Goal: Task Accomplishment & Management: Use online tool/utility

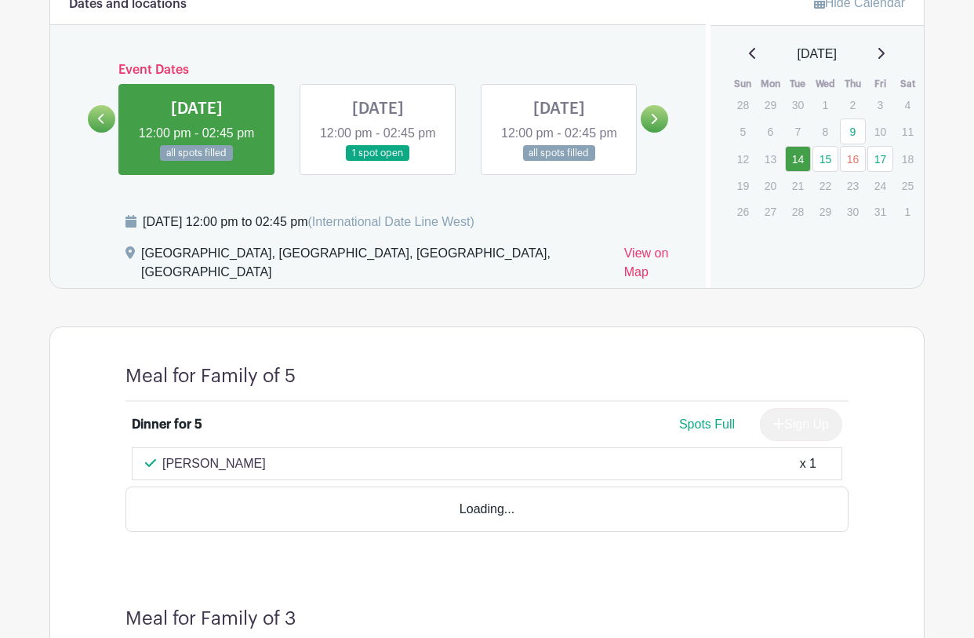
click at [91, 129] on link at bounding box center [101, 118] width 27 height 27
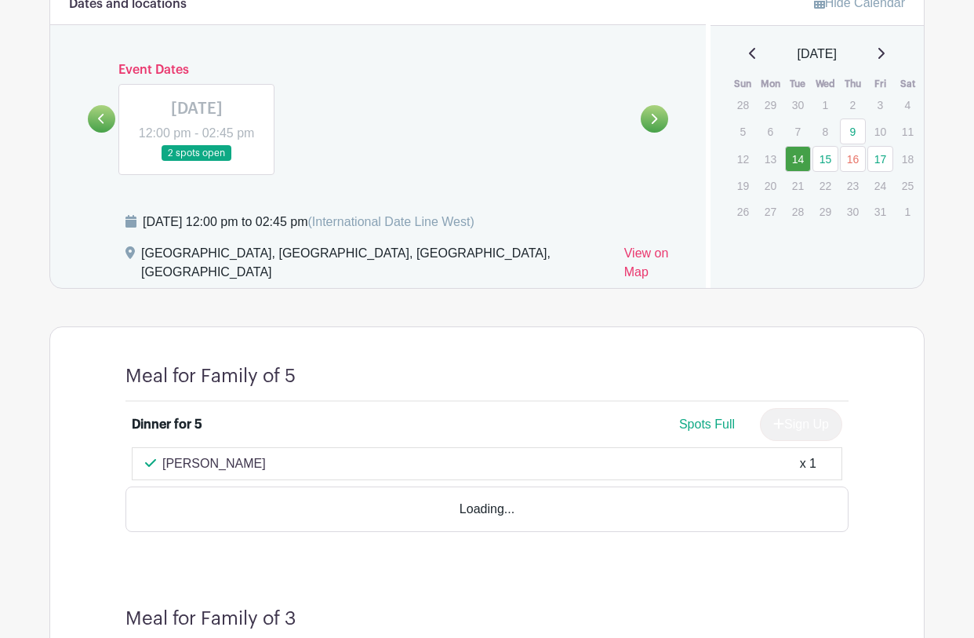
click at [197, 162] on link at bounding box center [197, 162] width 0 height 0
click at [653, 133] on link at bounding box center [654, 118] width 27 height 27
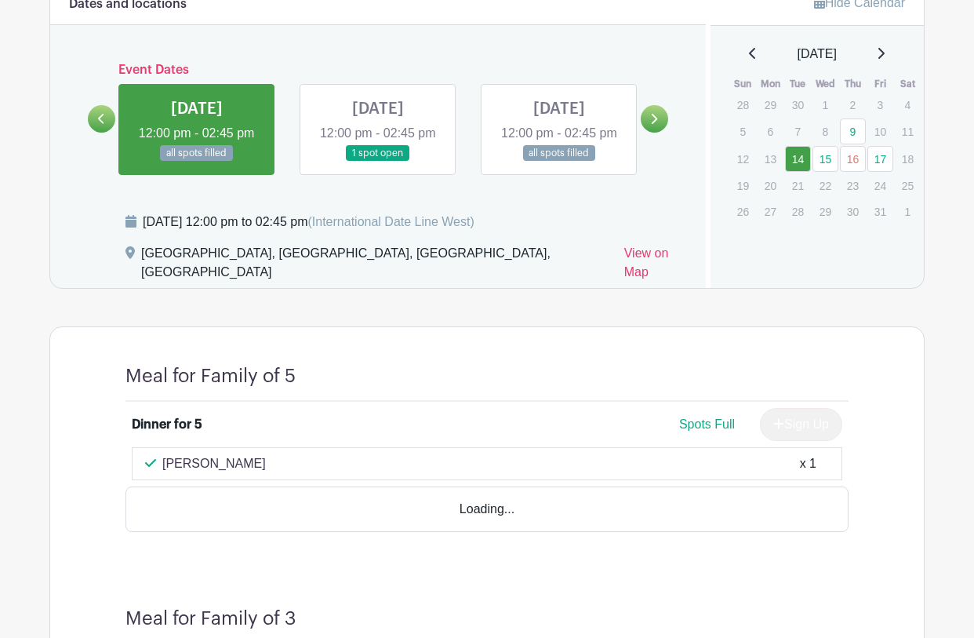
click at [197, 162] on link at bounding box center [197, 162] width 0 height 0
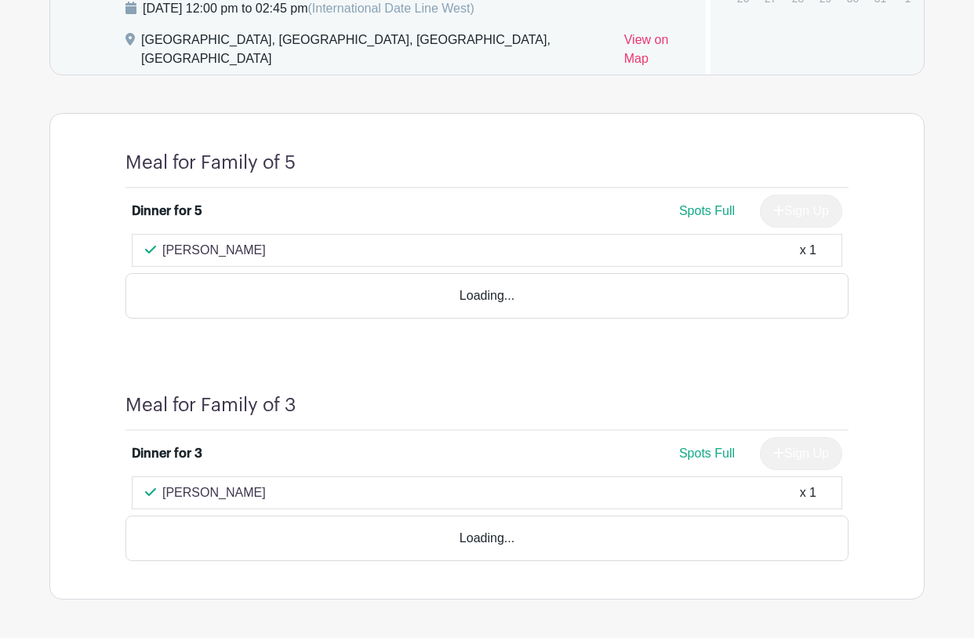
scroll to position [1130, 0]
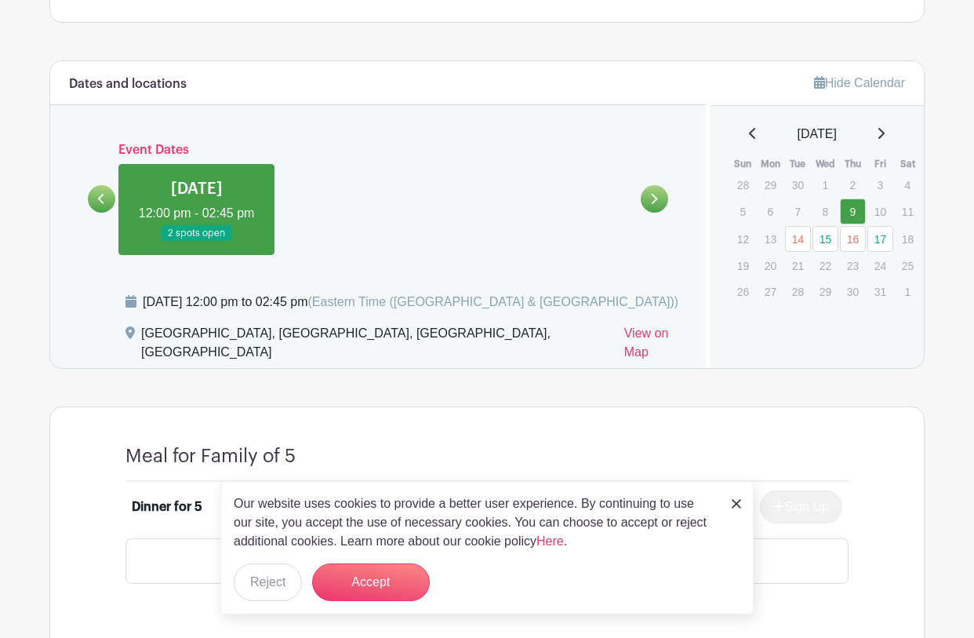
scroll to position [796, 0]
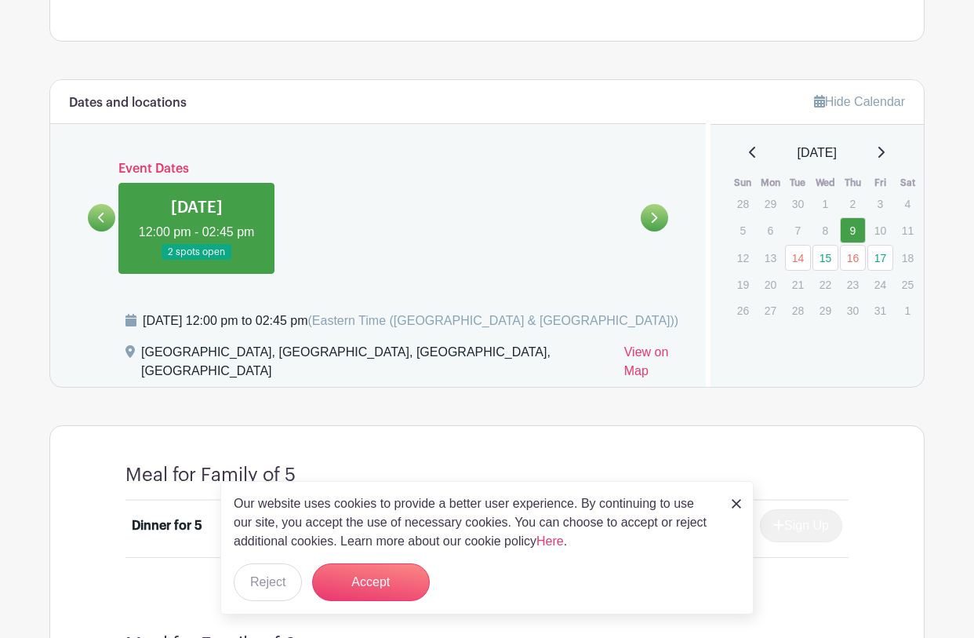
click at [654, 223] on icon at bounding box center [655, 218] width 6 height 10
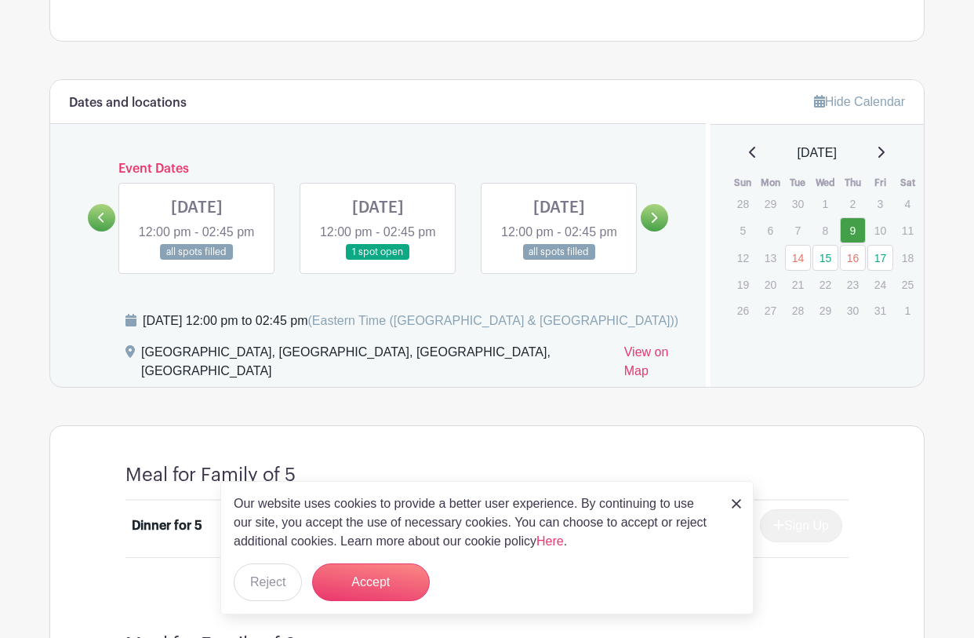
click at [197, 260] on link at bounding box center [197, 260] width 0 height 0
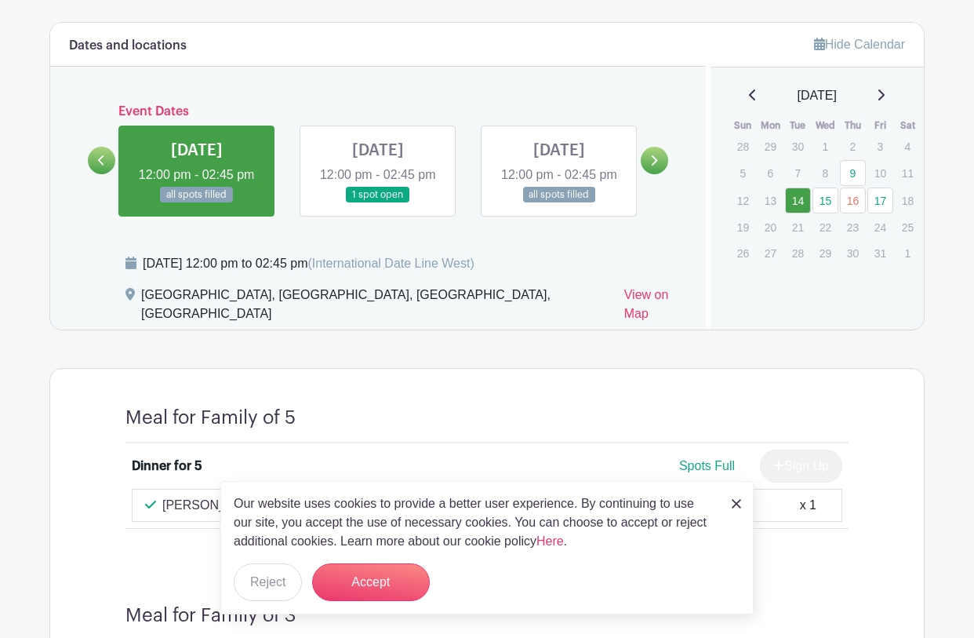
scroll to position [841, 0]
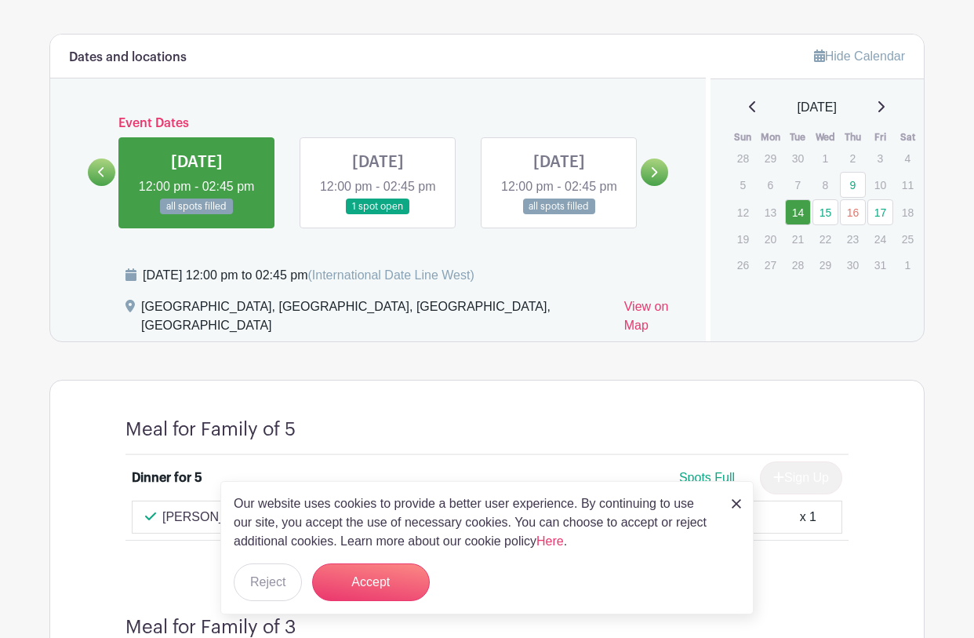
click at [378, 215] on link at bounding box center [378, 215] width 0 height 0
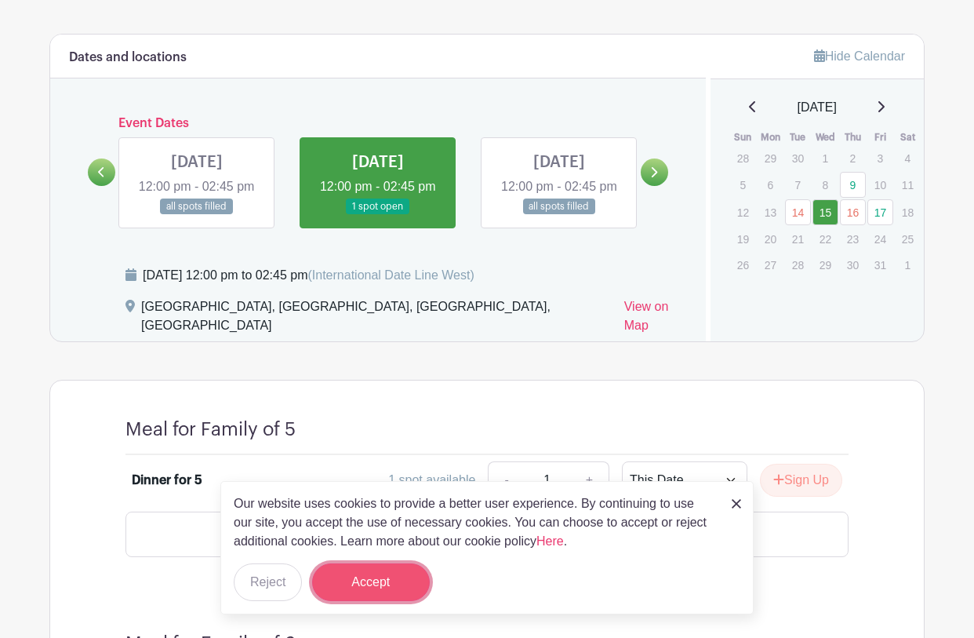
click at [384, 576] on button "Accept" at bounding box center [371, 582] width 118 height 38
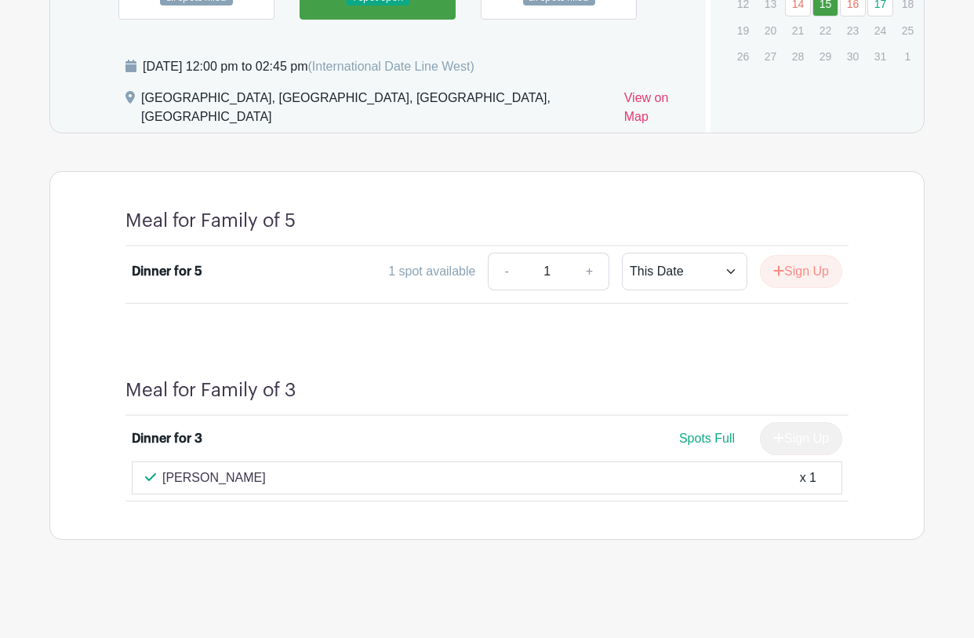
scroll to position [675, 0]
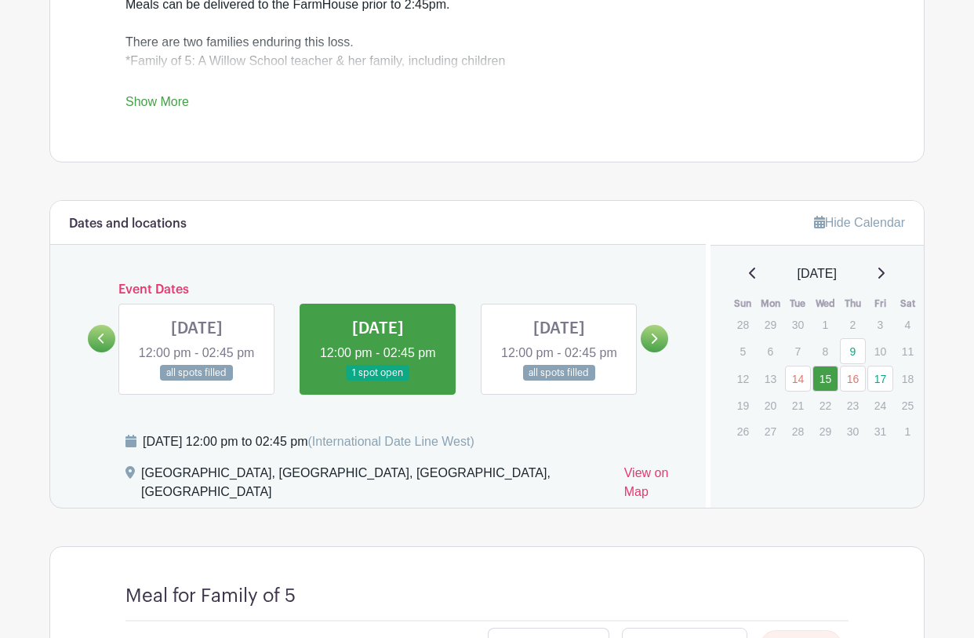
click at [559, 381] on link at bounding box center [559, 381] width 0 height 0
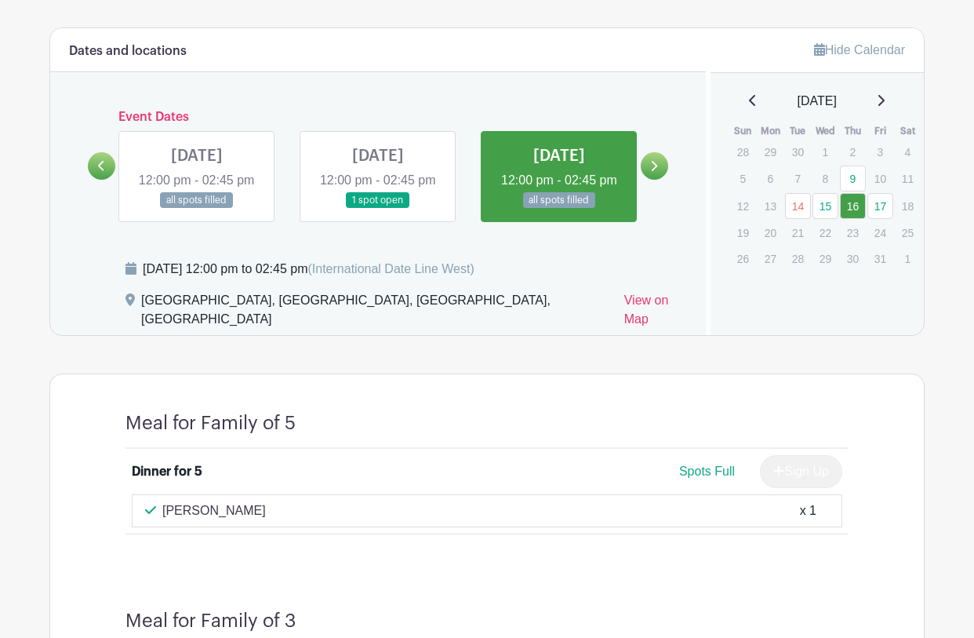
scroll to position [832, 0]
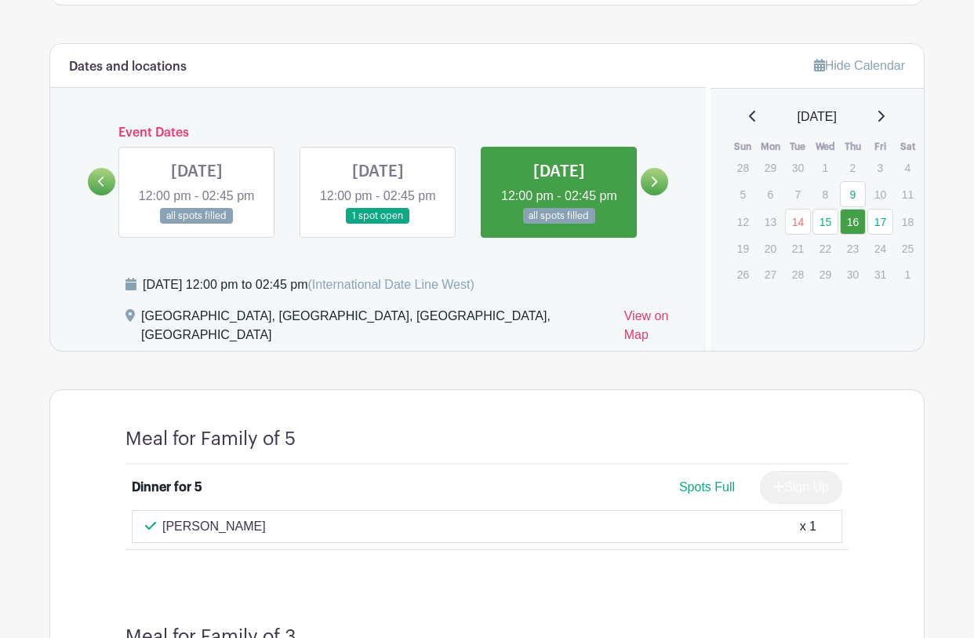
click at [661, 190] on link at bounding box center [654, 181] width 27 height 27
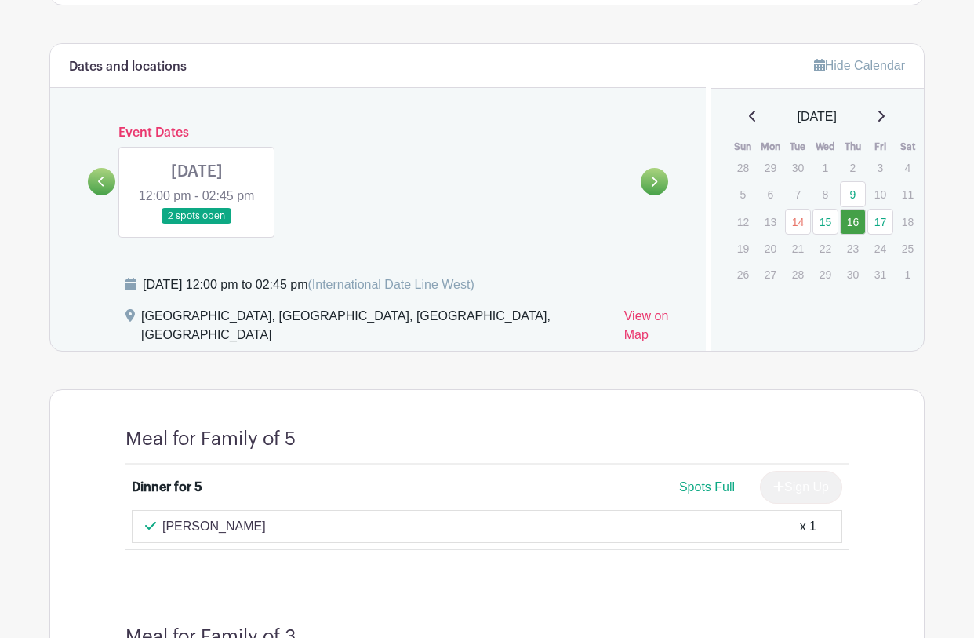
click at [197, 224] on link at bounding box center [197, 224] width 0 height 0
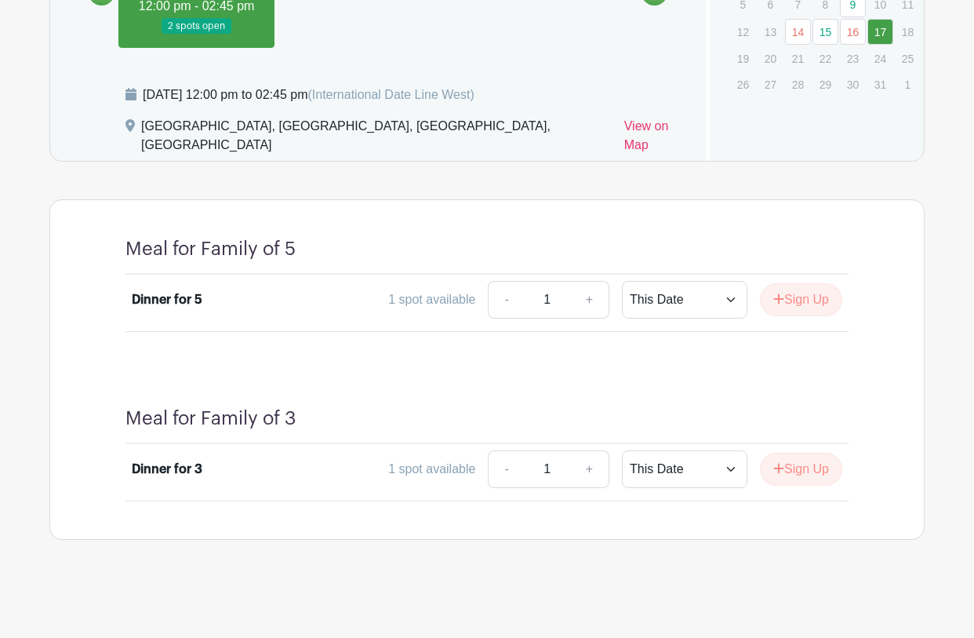
scroll to position [997, 0]
